Goal: Information Seeking & Learning: Learn about a topic

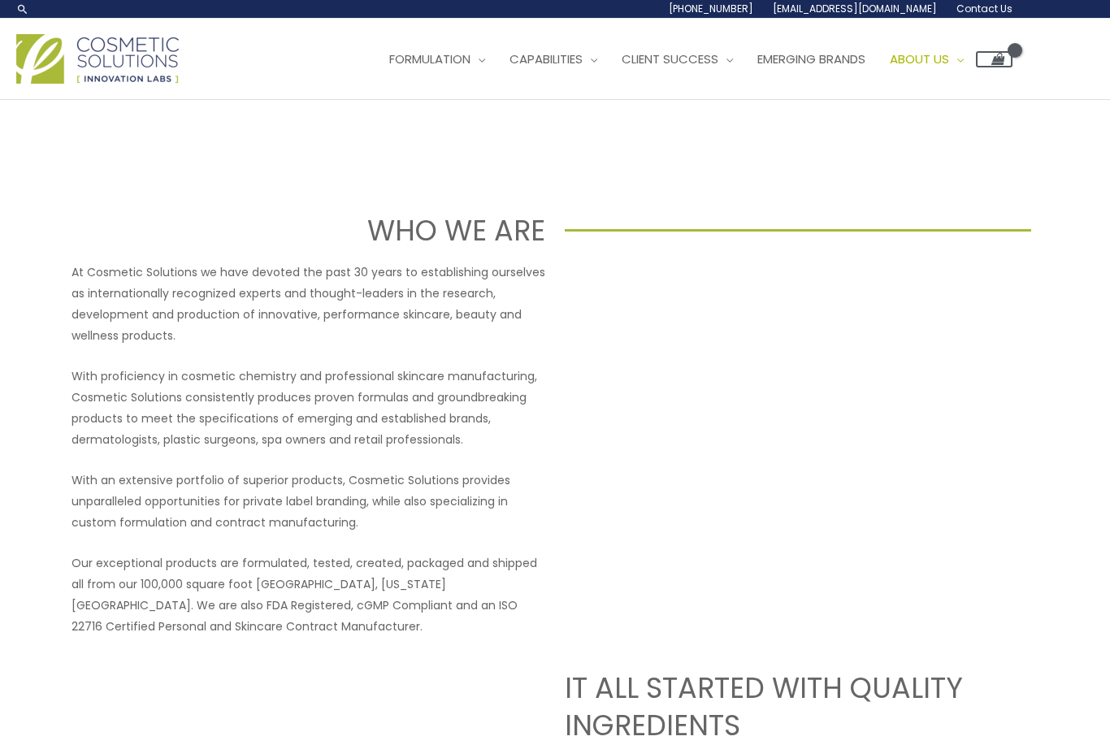
click at [757, 67] on span "Emerging Brands" at bounding box center [811, 58] width 108 height 17
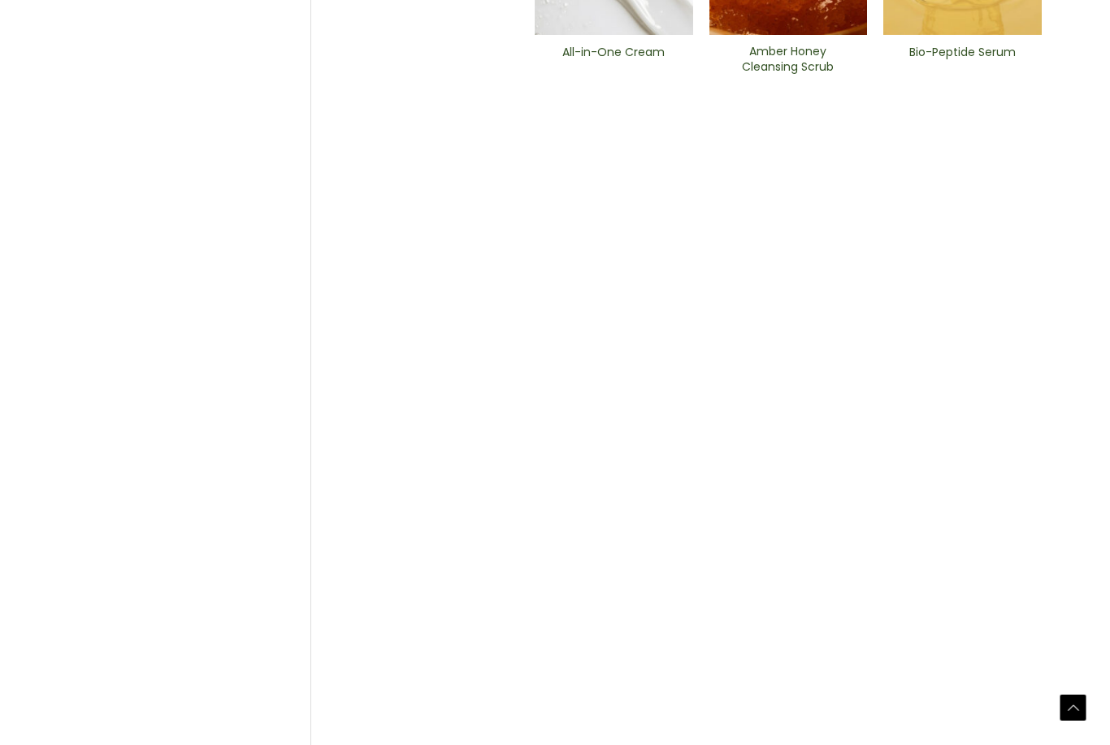
scroll to position [1033, 0]
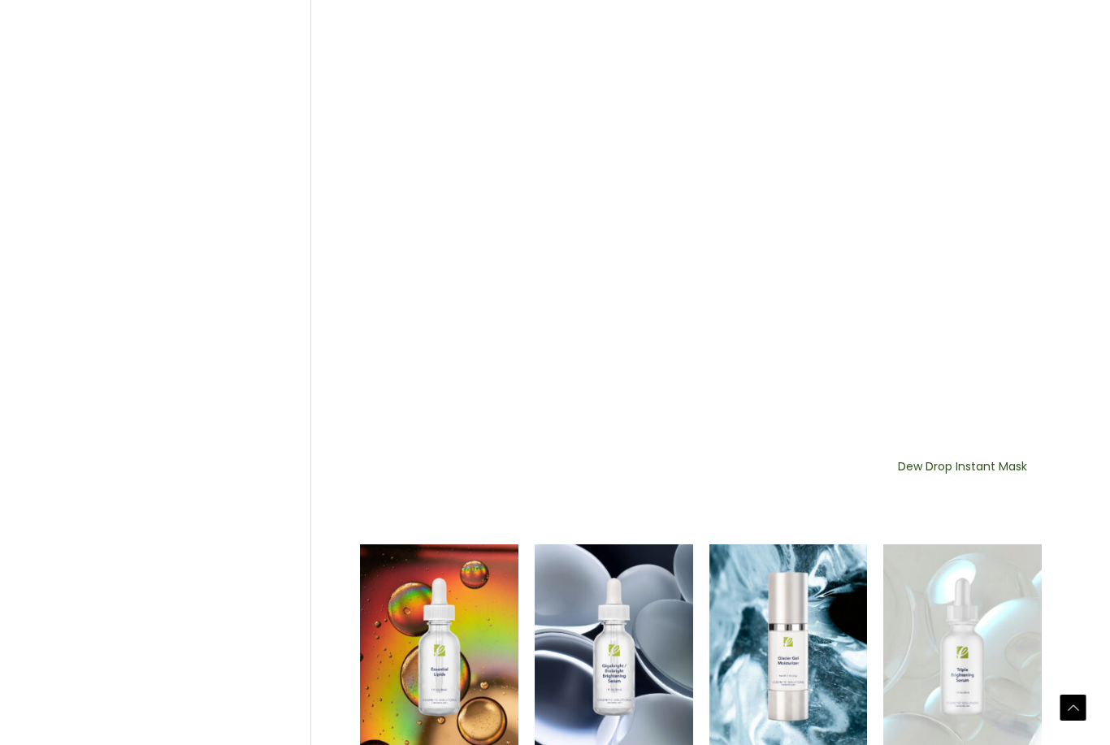
scroll to position [1033, 0]
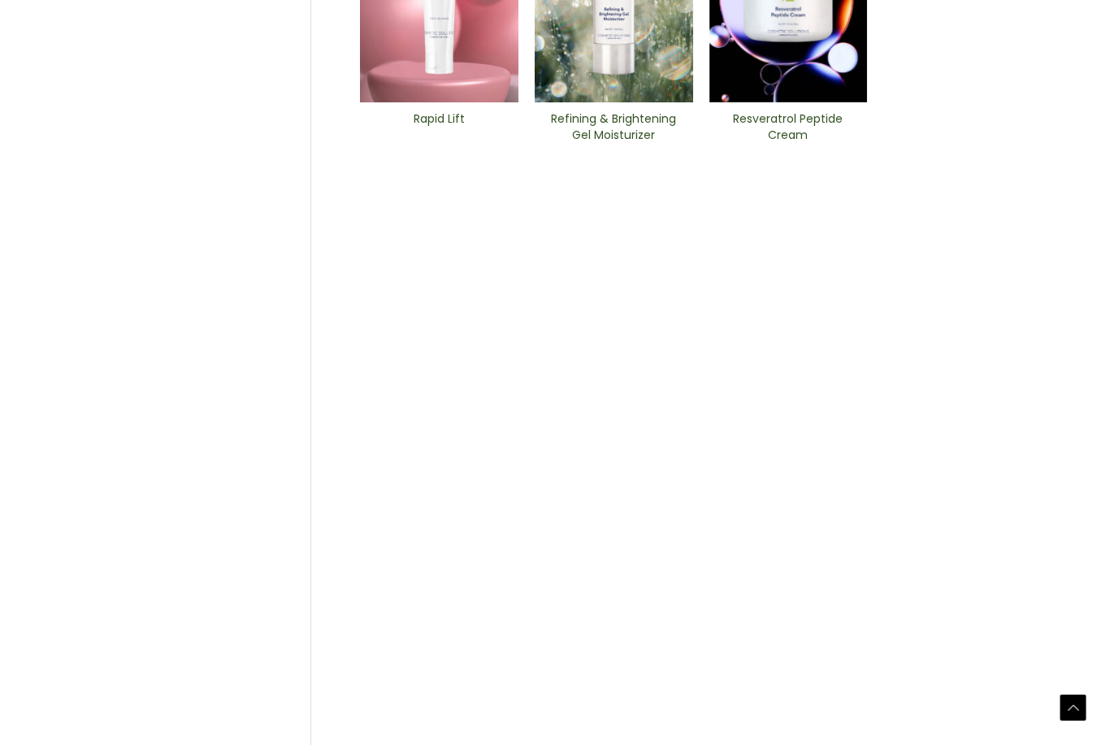
scroll to position [645, 0]
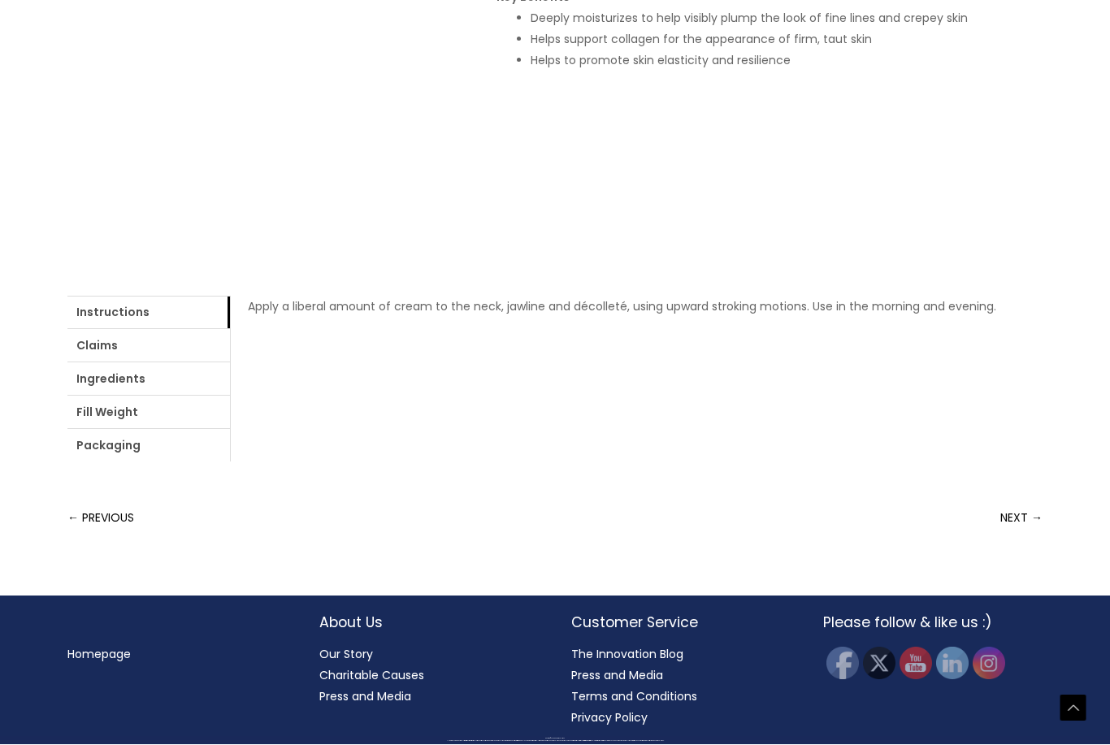
scroll to position [513, 0]
